Goal: Task Accomplishment & Management: Manage account settings

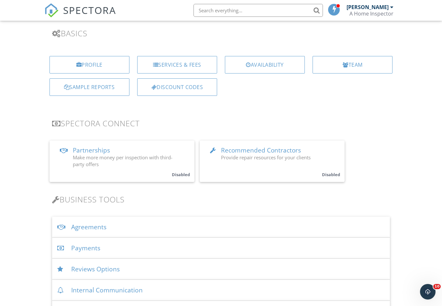
click at [132, 250] on div "Payments" at bounding box center [221, 248] width 338 height 21
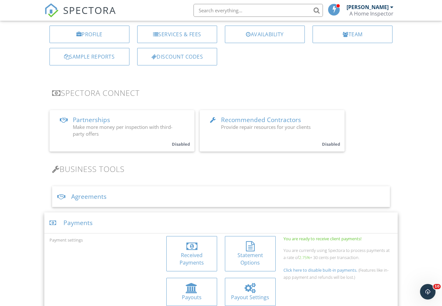
scroll to position [104, 0]
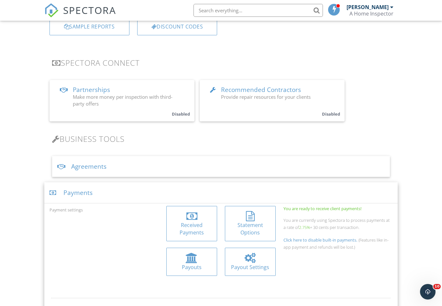
click at [199, 257] on div at bounding box center [192, 258] width 40 height 10
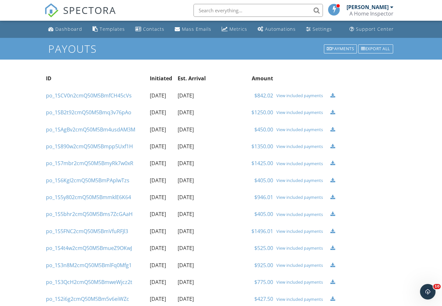
click at [306, 111] on div "View included payments" at bounding box center [301, 112] width 51 height 5
click at [302, 96] on div "View included payments" at bounding box center [301, 95] width 51 height 5
click at [67, 27] on div "Dashboard" at bounding box center [68, 29] width 27 height 6
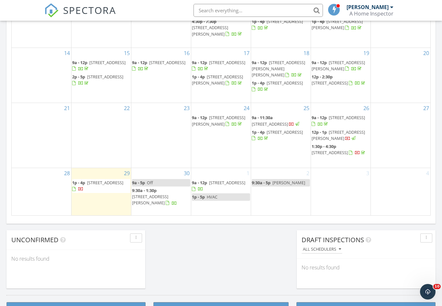
scroll to position [379, 0]
